Goal: Information Seeking & Learning: Check status

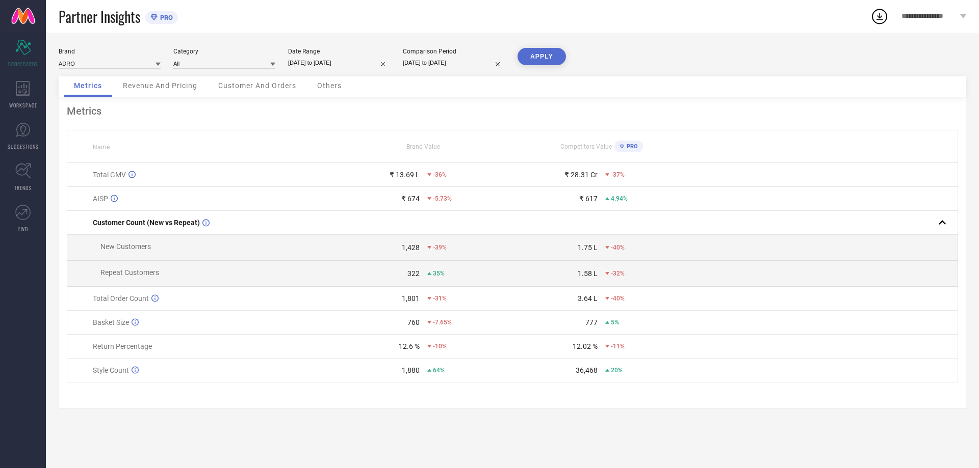
click at [311, 62] on input "[DATE] to [DATE]" at bounding box center [339, 63] width 102 height 11
select select "8"
select select "2025"
select select "9"
select select "2025"
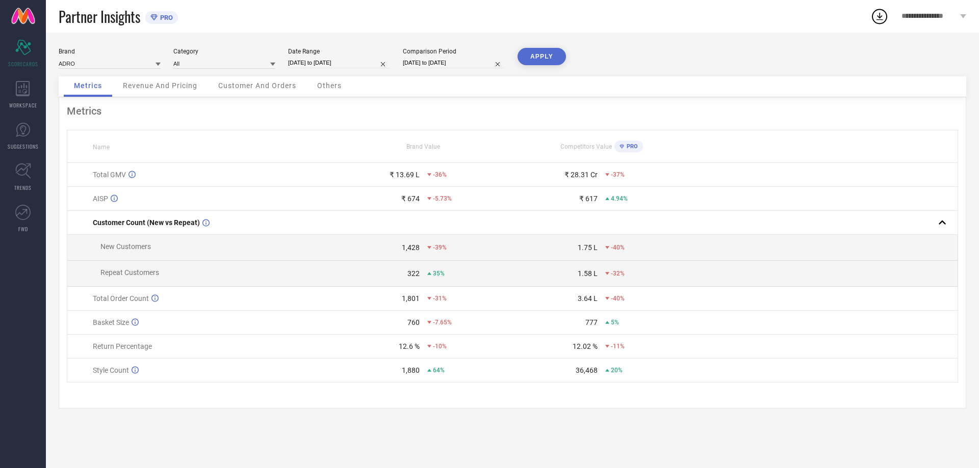
click at [607, 29] on div "Partner Insights PRO" at bounding box center [465, 16] width 812 height 33
drag, startPoint x: 394, startPoint y: 176, endPoint x: 418, endPoint y: 176, distance: 23.4
click at [418, 176] on div "₹ 13.69 L" at bounding box center [404, 175] width 30 height 8
drag, startPoint x: 401, startPoint y: 250, endPoint x: 420, endPoint y: 252, distance: 19.4
click at [420, 252] on div "1,428 -39%" at bounding box center [423, 248] width 177 height 8
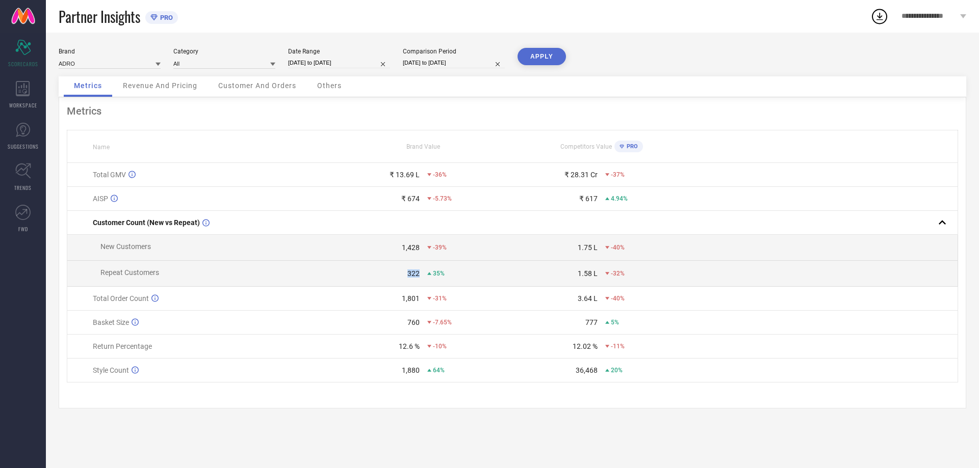
drag, startPoint x: 403, startPoint y: 277, endPoint x: 422, endPoint y: 277, distance: 19.4
click at [422, 277] on div "322 35%" at bounding box center [423, 274] width 177 height 8
drag, startPoint x: 402, startPoint y: 301, endPoint x: 423, endPoint y: 300, distance: 20.9
click at [423, 300] on div "1,801 -31%" at bounding box center [423, 299] width 177 height 8
click at [414, 327] on div "760" at bounding box center [413, 323] width 12 height 8
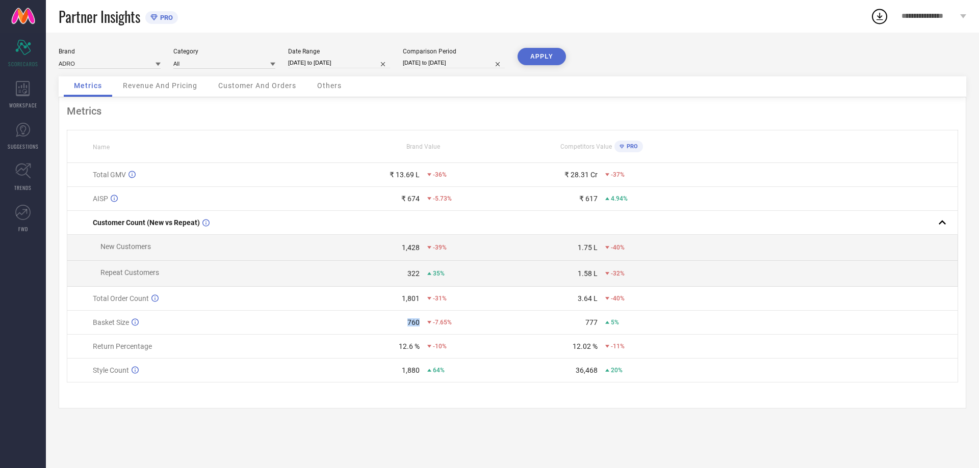
click at [414, 327] on div "760" at bounding box center [413, 323] width 12 height 8
click at [406, 350] on div "12.6 %" at bounding box center [409, 347] width 21 height 8
click at [410, 375] on div "1,880" at bounding box center [411, 371] width 18 height 8
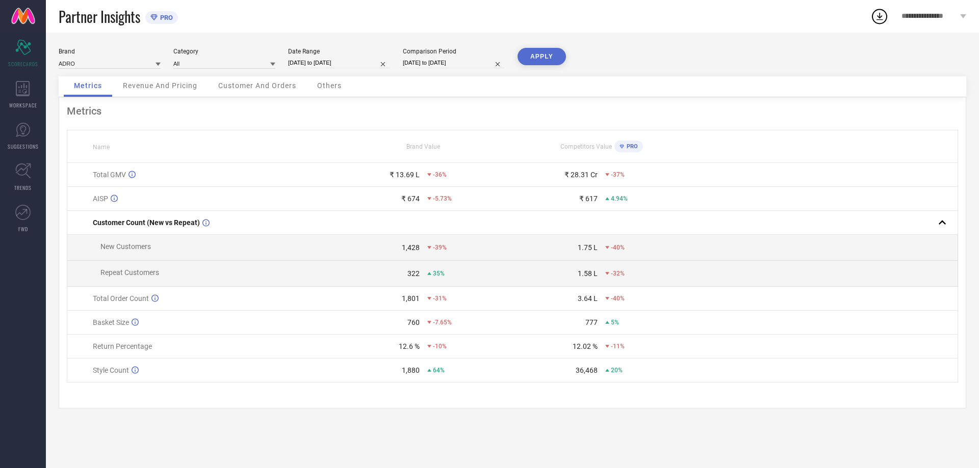
click at [474, 399] on div "Metrics Name Brand Value Competitors Value PRO Total GMV ₹ 13.69 L -36% ₹ 28.31…" at bounding box center [512, 252] width 907 height 311
drag, startPoint x: 395, startPoint y: 349, endPoint x: 423, endPoint y: 353, distance: 28.3
click at [423, 351] on div "12.6 % -10%" at bounding box center [423, 347] width 177 height 8
click at [322, 62] on input "[DATE] to [DATE]" at bounding box center [339, 63] width 102 height 11
select select "8"
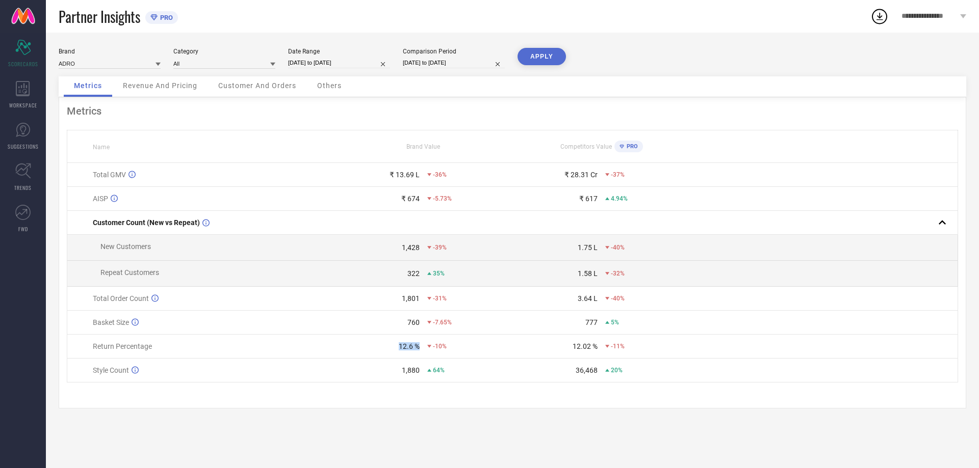
select select "2025"
select select "9"
select select "2025"
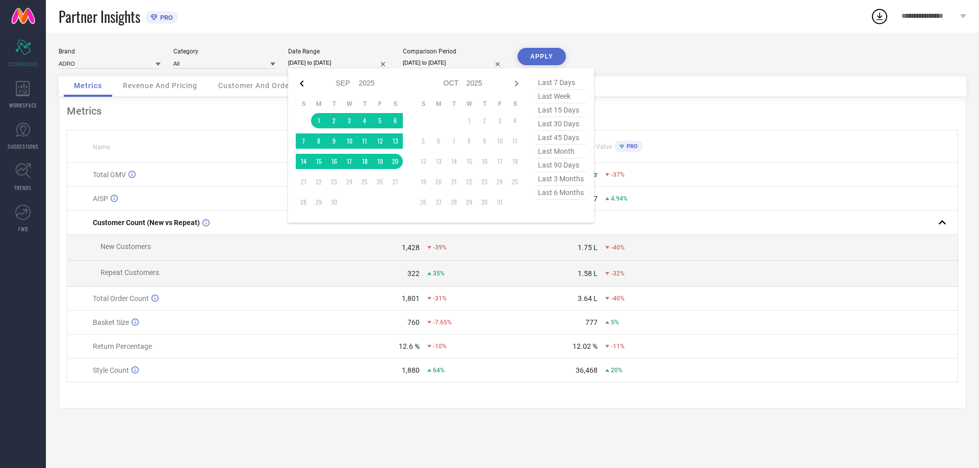
click at [302, 83] on icon at bounding box center [302, 83] width 12 height 12
select select "7"
select select "2025"
select select "8"
select select "2025"
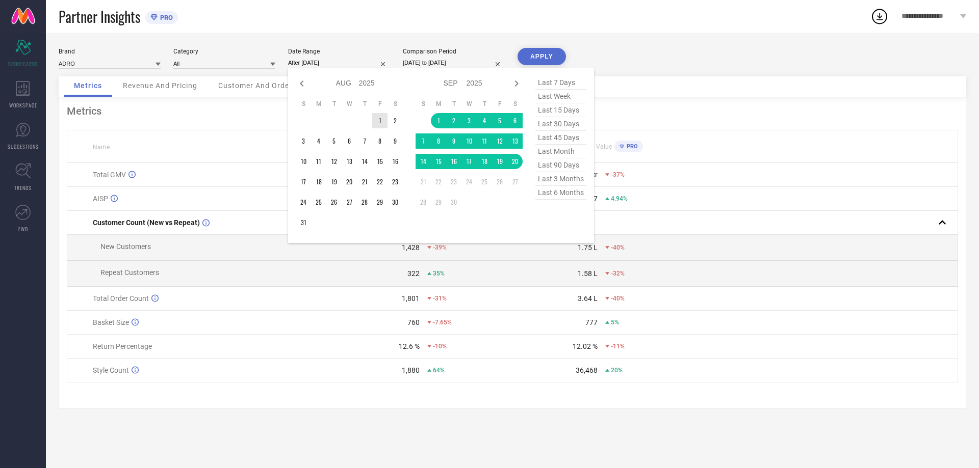
click at [381, 119] on td "1" at bounding box center [379, 120] width 15 height 15
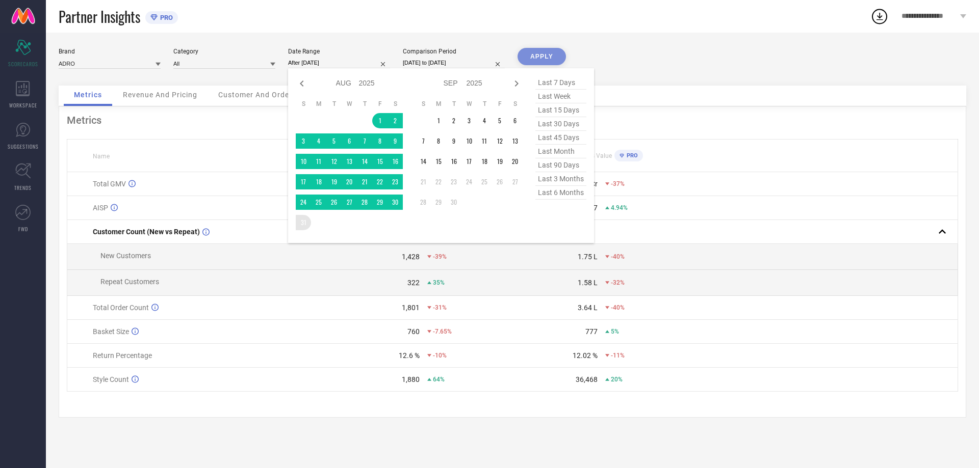
type input "01-08-2025 to 31-08-2025"
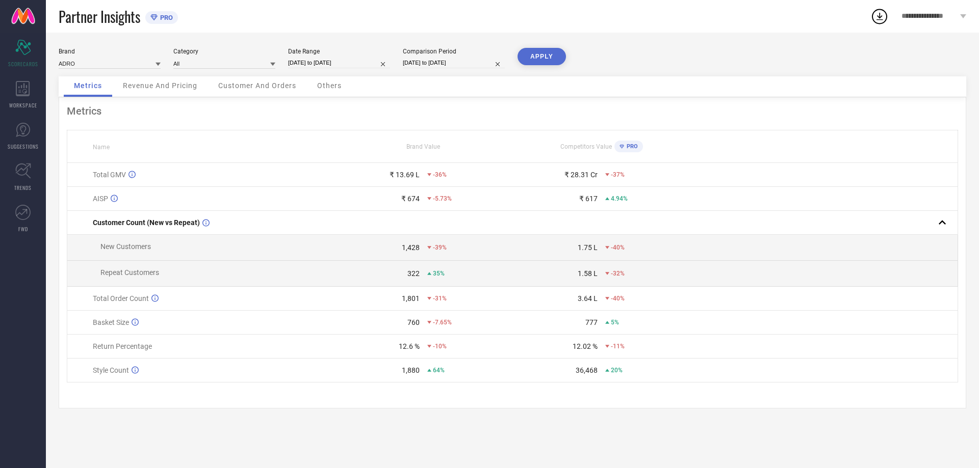
click at [541, 54] on button "APPLY" at bounding box center [541, 56] width 48 height 17
drag, startPoint x: 393, startPoint y: 350, endPoint x: 413, endPoint y: 350, distance: 20.4
click at [413, 350] on div "21.48 %" at bounding box center [377, 347] width 85 height 8
click at [418, 351] on div "21.48 %" at bounding box center [407, 347] width 25 height 8
drag, startPoint x: 419, startPoint y: 353, endPoint x: 384, endPoint y: 352, distance: 35.2
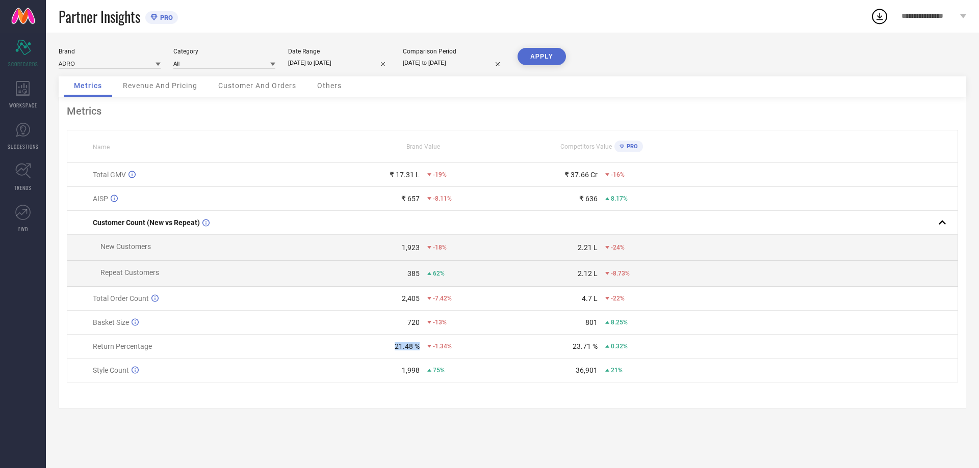
click at [385, 351] on div "21.48 %" at bounding box center [377, 347] width 85 height 8
click at [386, 351] on div "21.48 %" at bounding box center [377, 347] width 85 height 8
drag, startPoint x: 410, startPoint y: 276, endPoint x: 420, endPoint y: 279, distance: 10.3
click at [420, 278] on div "385 62%" at bounding box center [423, 274] width 177 height 8
select select "7"
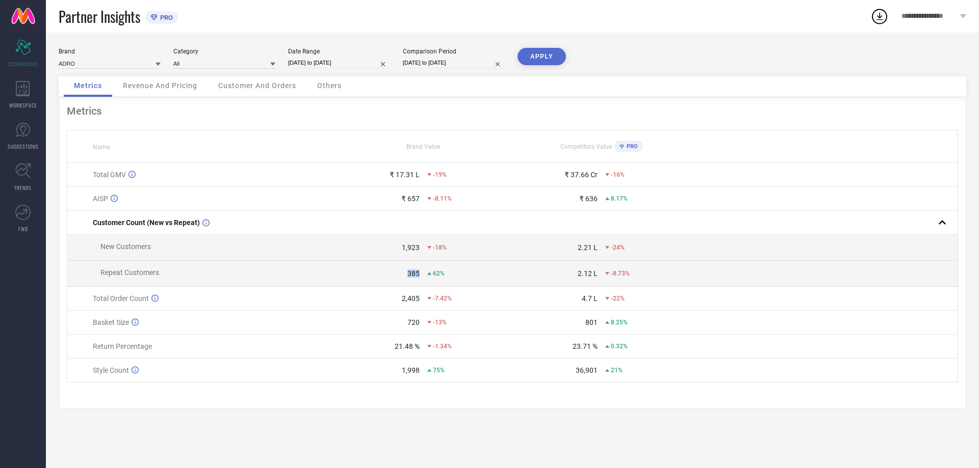
select select "2025"
select select "8"
select select "2025"
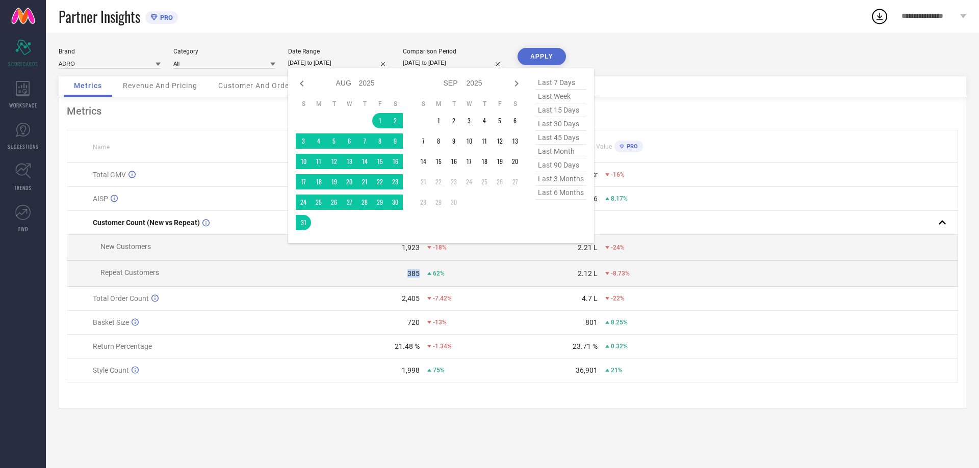
click at [355, 64] on input "01-08-2025 to 31-08-2025" at bounding box center [339, 63] width 102 height 11
click at [565, 196] on span "last 6 months" at bounding box center [560, 193] width 51 height 14
type input "01-03-2025 to 31-08-2025"
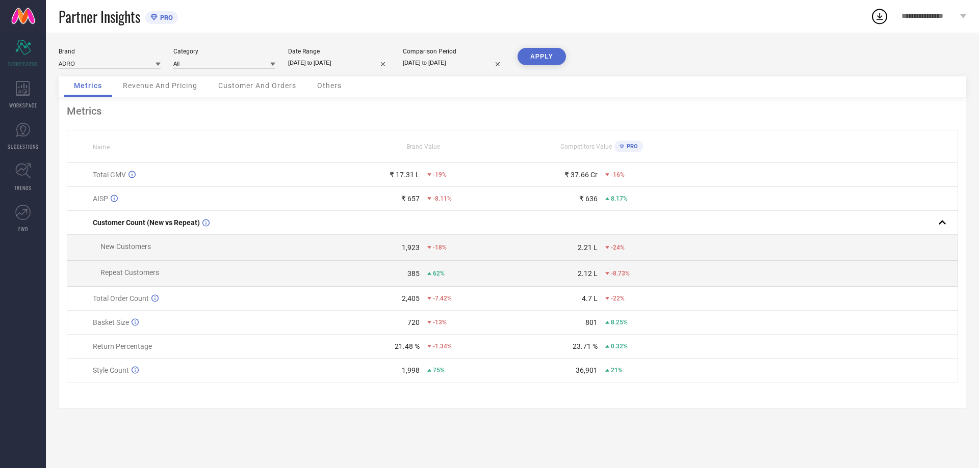
click at [552, 60] on button "APPLY" at bounding box center [541, 56] width 48 height 17
drag, startPoint x: 396, startPoint y: 253, endPoint x: 420, endPoint y: 250, distance: 24.7
click at [420, 250] on div "11,618 394%" at bounding box center [423, 248] width 177 height 8
drag, startPoint x: 400, startPoint y: 274, endPoint x: 425, endPoint y: 274, distance: 25.0
click at [425, 274] on div "2,055 763%" at bounding box center [423, 274] width 177 height 8
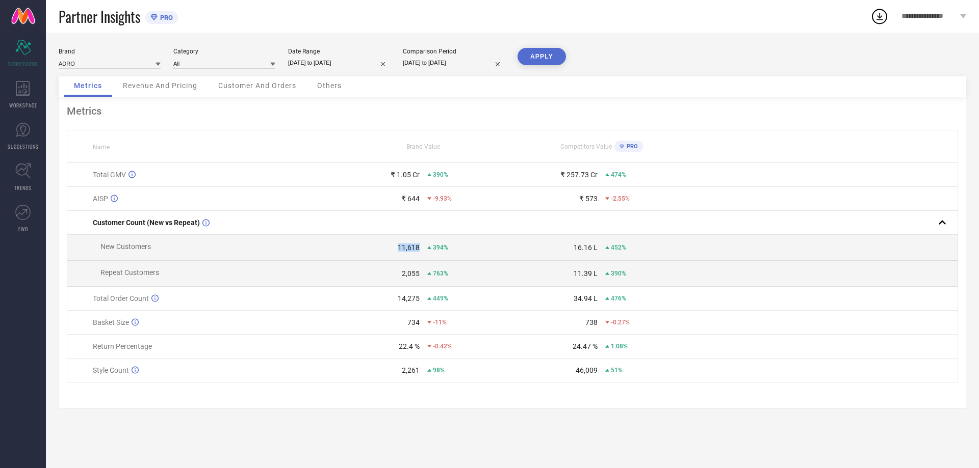
drag, startPoint x: 395, startPoint y: 247, endPoint x: 422, endPoint y: 249, distance: 27.1
click at [422, 249] on div "11,618 394%" at bounding box center [423, 248] width 177 height 8
drag, startPoint x: 398, startPoint y: 277, endPoint x: 425, endPoint y: 277, distance: 27.5
click at [425, 277] on div "2,055 763%" at bounding box center [423, 274] width 177 height 8
drag, startPoint x: 398, startPoint y: 251, endPoint x: 421, endPoint y: 251, distance: 22.9
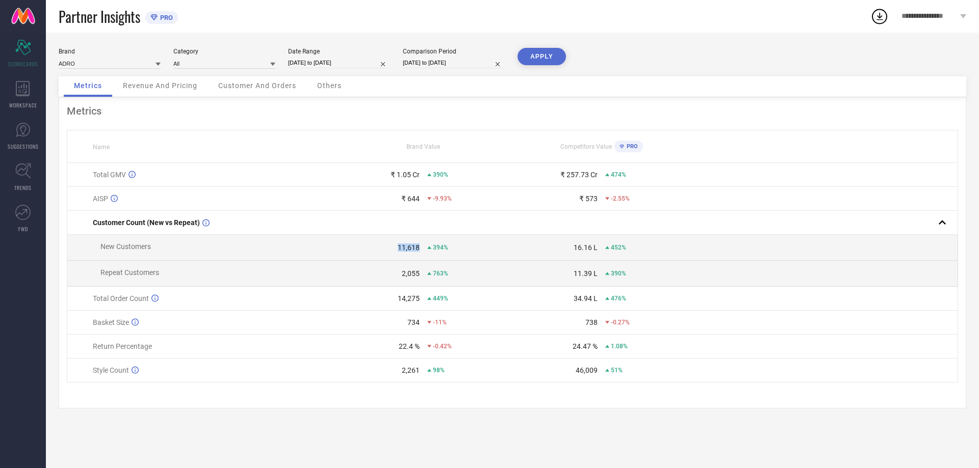
click at [421, 251] on div "11,618 394%" at bounding box center [423, 248] width 177 height 8
drag, startPoint x: 399, startPoint y: 275, endPoint x: 423, endPoint y: 277, distance: 24.0
click at [423, 277] on div "2,055 763%" at bounding box center [423, 274] width 177 height 8
click at [133, 275] on span "Repeat Customers" at bounding box center [129, 273] width 59 height 8
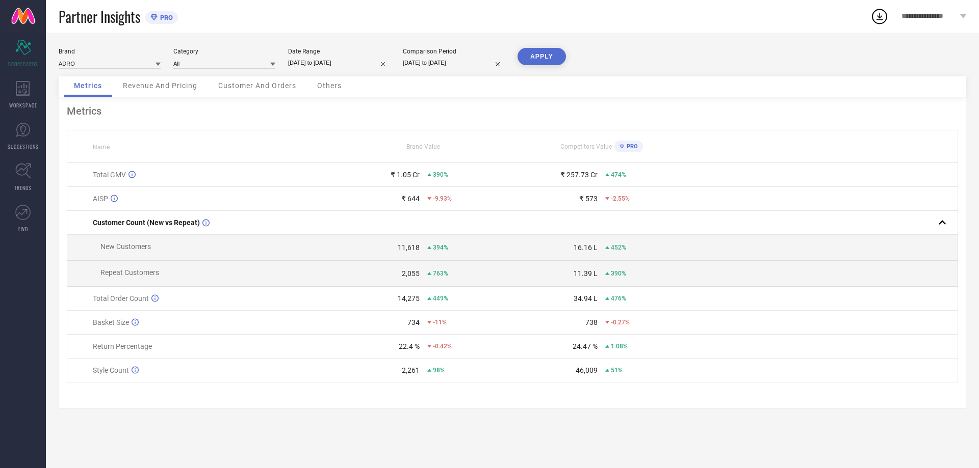
click at [408, 278] on div "2,055" at bounding box center [411, 274] width 18 height 8
click at [411, 248] on div "11,618" at bounding box center [409, 248] width 22 height 8
click at [412, 274] on div "2,055" at bounding box center [411, 274] width 18 height 8
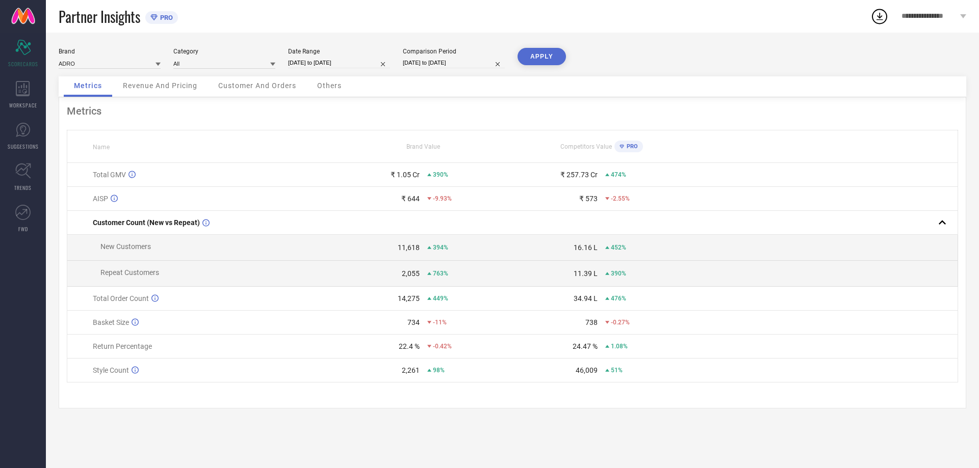
click at [405, 275] on div "2,055" at bounding box center [411, 274] width 18 height 8
click at [416, 250] on div "11,618" at bounding box center [409, 248] width 22 height 8
